Goal: Navigation & Orientation: Find specific page/section

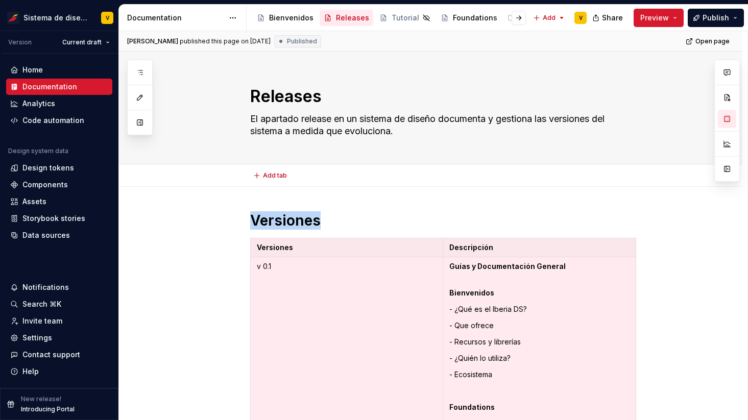
scroll to position [4, 0]
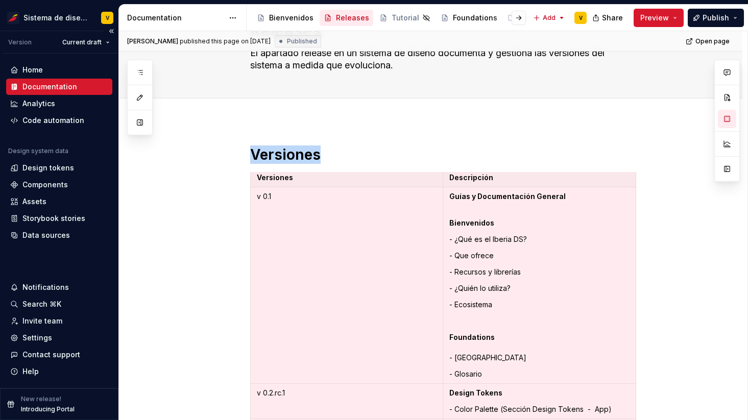
click at [40, 85] on div "Documentation" at bounding box center [49, 87] width 55 height 10
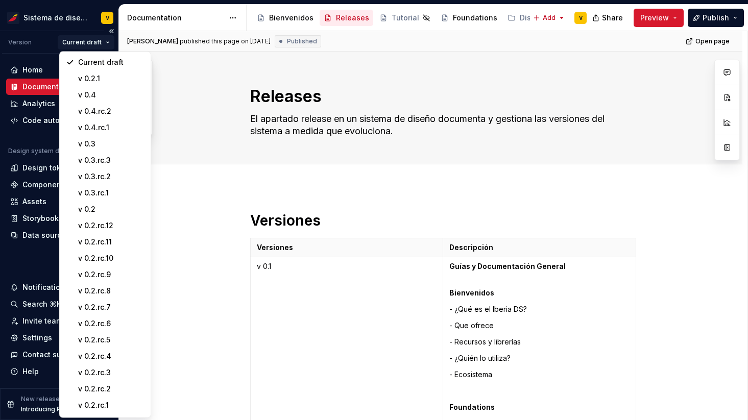
click at [92, 42] on html "Sistema de diseño Iberia V Version Current draft Home Documentation Analytics C…" at bounding box center [374, 210] width 748 height 420
click at [93, 209] on div "v 0.2" at bounding box center [111, 209] width 66 height 10
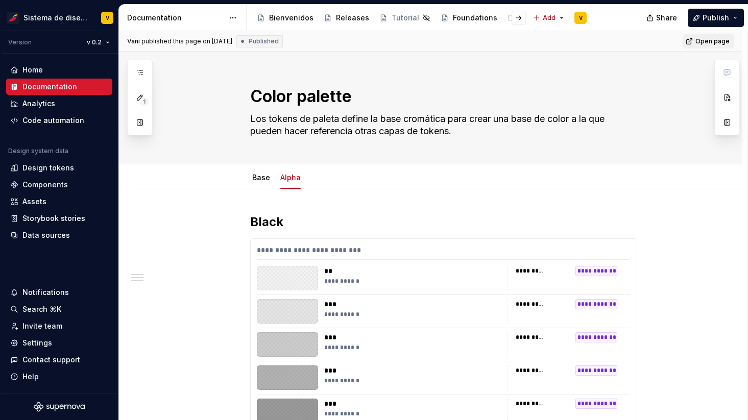
click at [711, 42] on span "Open page" at bounding box center [713, 41] width 34 height 8
type textarea "*"
click at [36, 201] on div "Assets" at bounding box center [34, 202] width 24 height 10
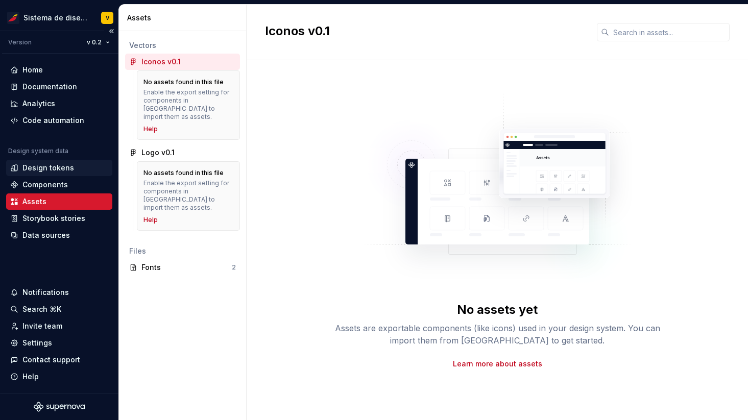
click at [29, 167] on div "Design tokens" at bounding box center [48, 168] width 52 height 10
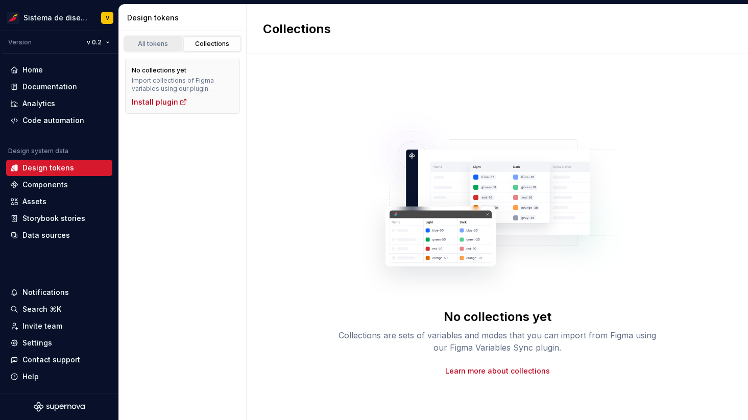
click at [145, 45] on div "All tokens" at bounding box center [153, 44] width 51 height 8
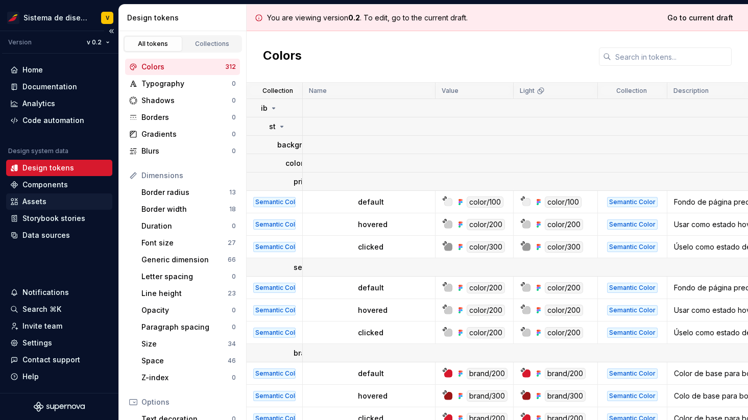
click at [32, 206] on div "Assets" at bounding box center [34, 202] width 24 height 10
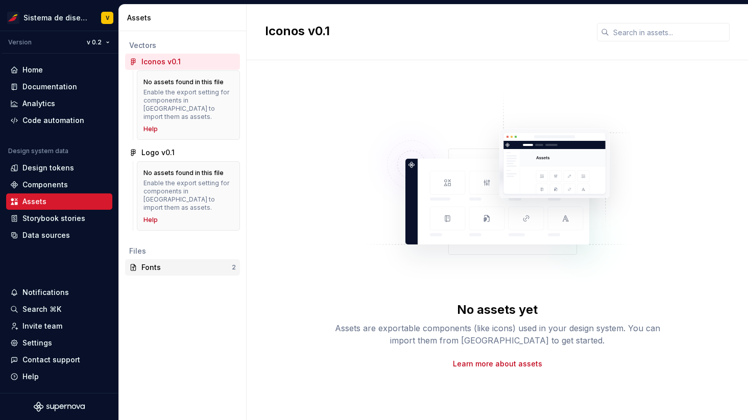
click at [148, 263] on div "Fonts" at bounding box center [187, 268] width 90 height 10
